Goal: Information Seeking & Learning: Check status

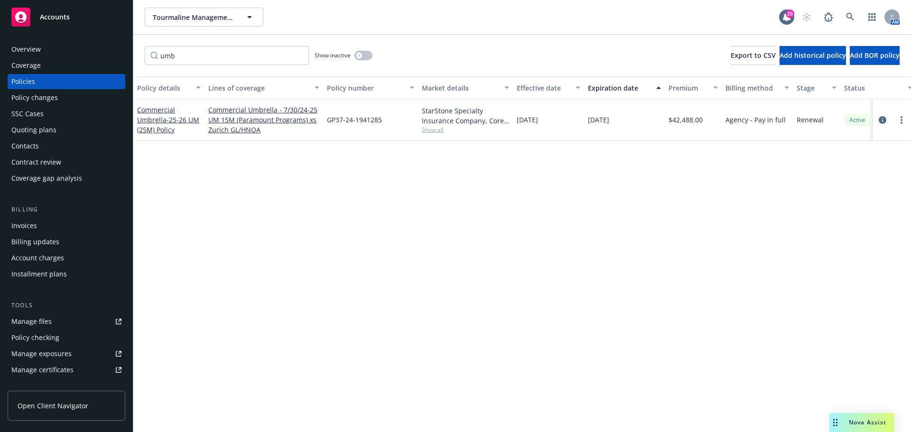
click at [44, 45] on div "Overview" at bounding box center [66, 49] width 110 height 15
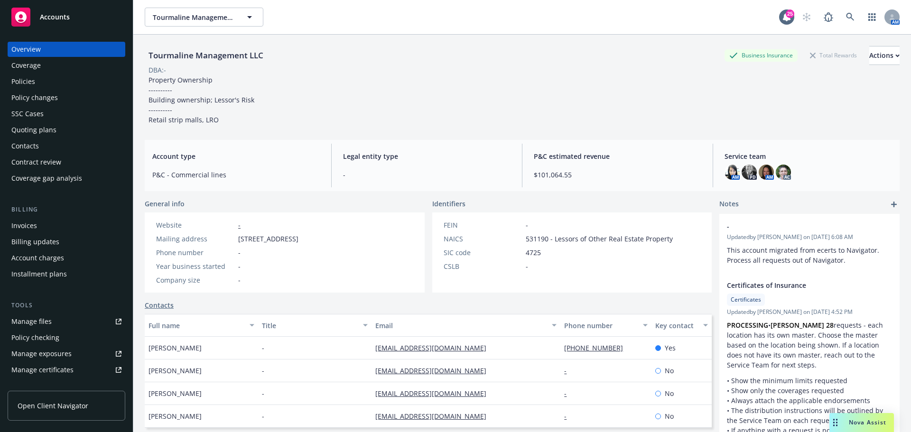
click at [298, 239] on span "[STREET_ADDRESS]" at bounding box center [268, 239] width 60 height 10
copy span "[STREET_ADDRESS]"
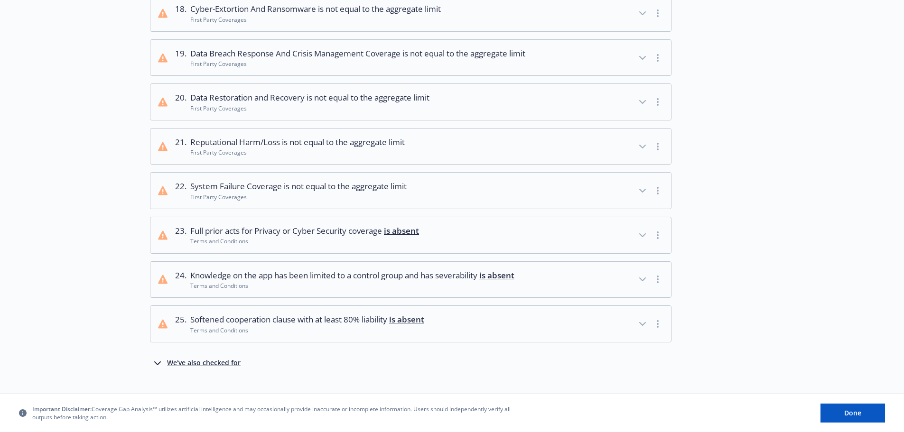
scroll to position [944, 0]
